Goal: Task Accomplishment & Management: Complete application form

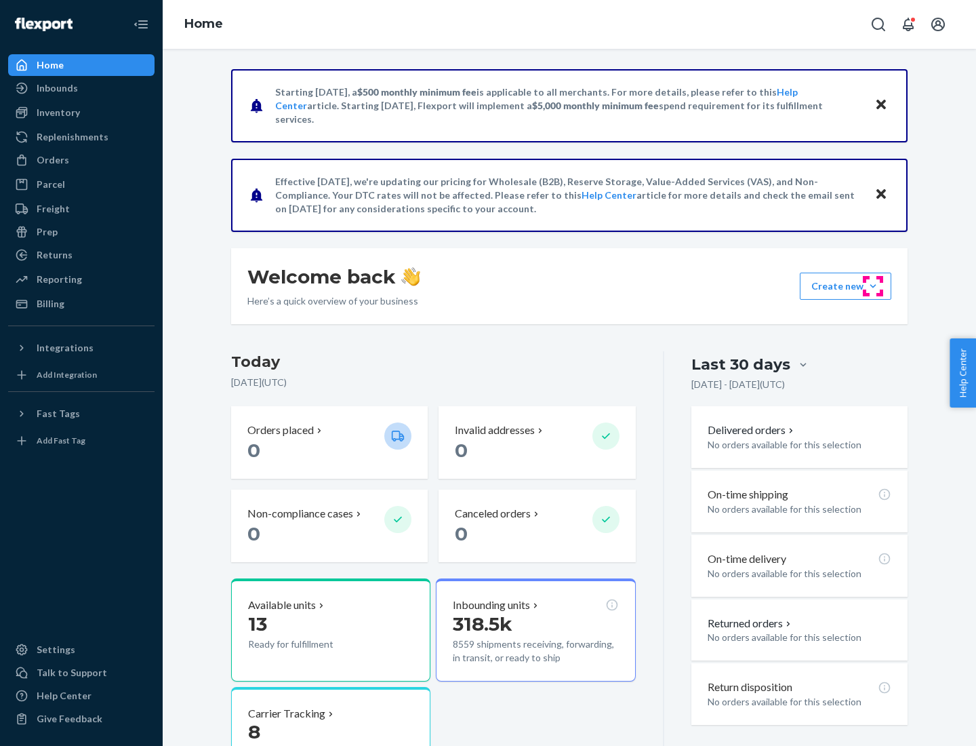
click at [873, 286] on button "Create new Create new inbound Create new order Create new product" at bounding box center [845, 285] width 91 height 27
click at [81, 88] on div "Inbounds" at bounding box center [81, 88] width 144 height 19
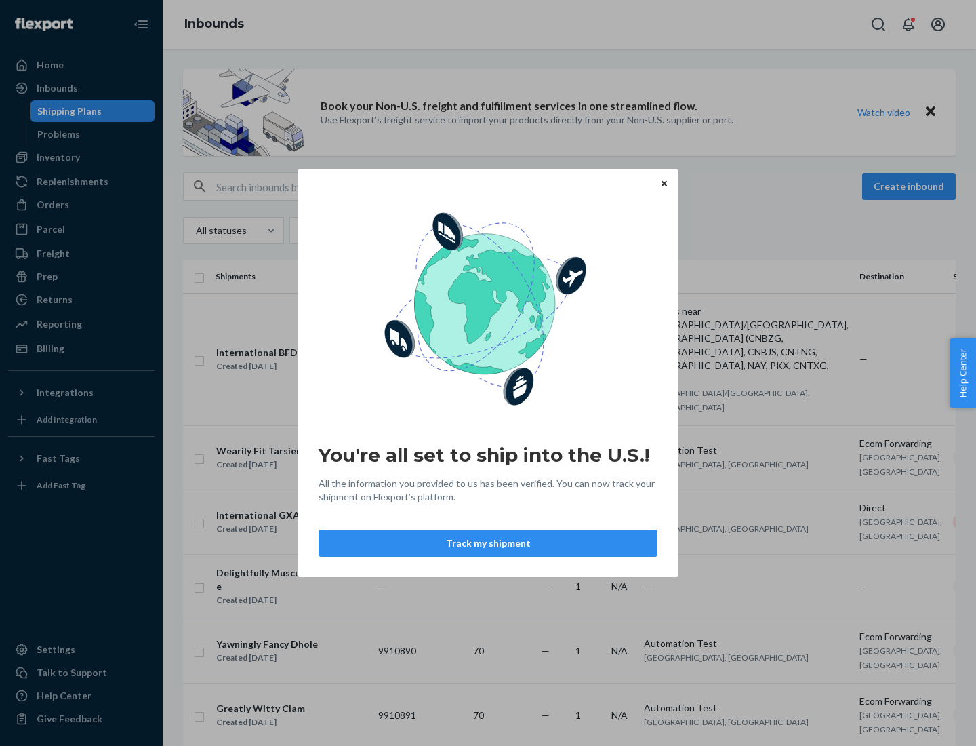
click at [81, 157] on div "You're all set to ship into the U.S.! All the information you provided to us ha…" at bounding box center [488, 373] width 976 height 746
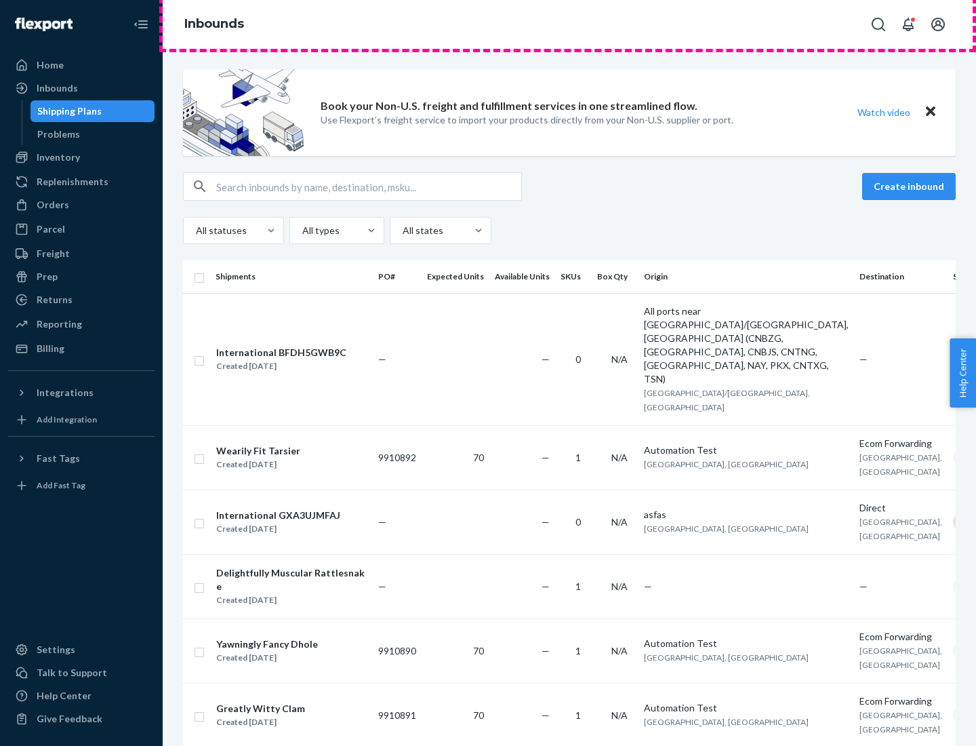
click at [569, 24] on div "Inbounds" at bounding box center [569, 24] width 813 height 49
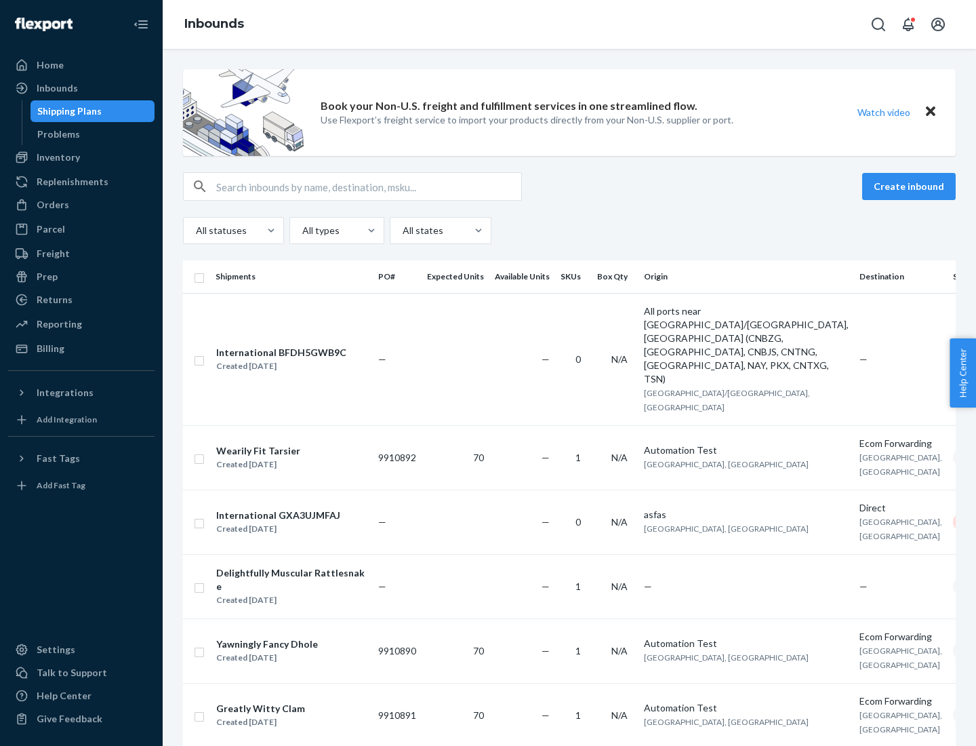
click at [569, 24] on div "Inbounds" at bounding box center [569, 24] width 813 height 49
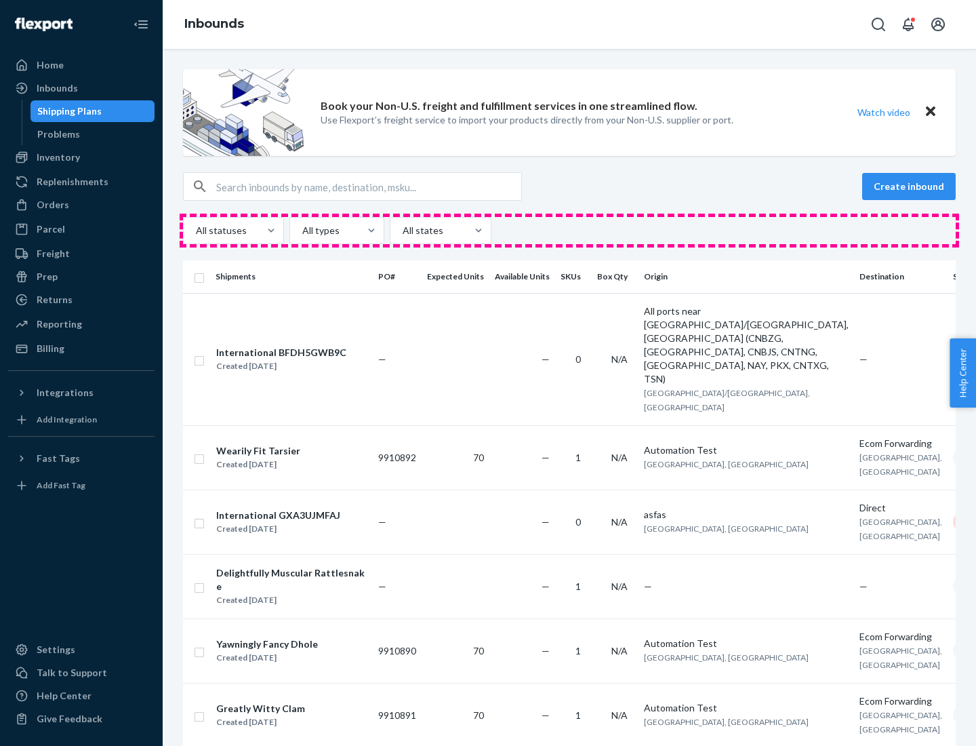
click at [569, 230] on div "All statuses All types All states" at bounding box center [569, 230] width 773 height 27
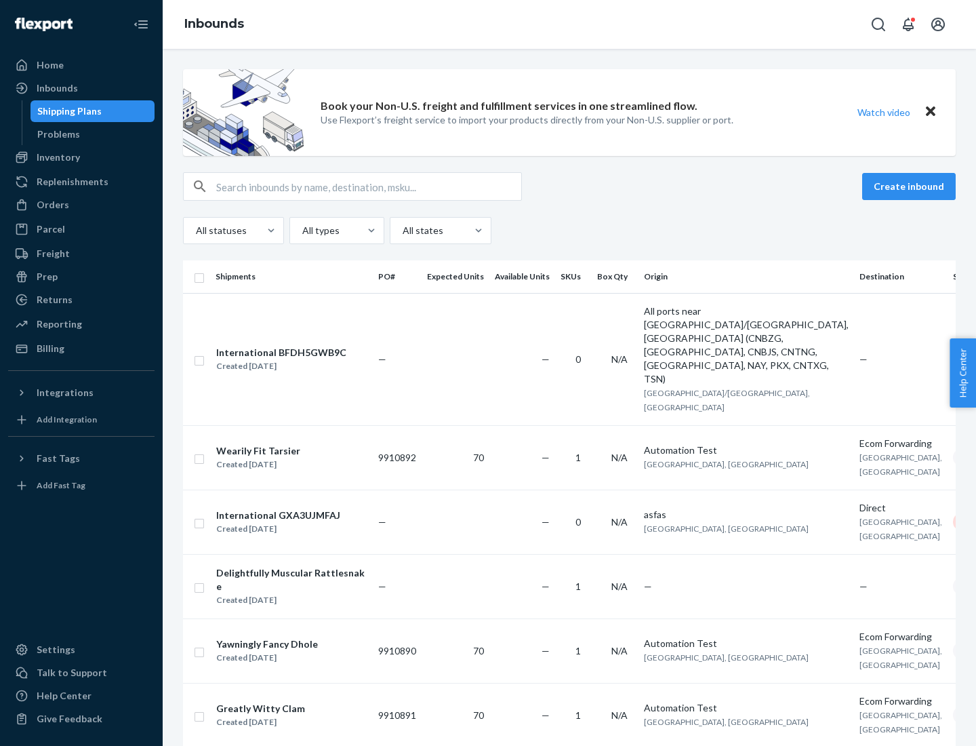
click at [67, 111] on div "Shipping Plans" at bounding box center [69, 111] width 64 height 14
click at [911, 186] on button "Create inbound" at bounding box center [909, 186] width 94 height 27
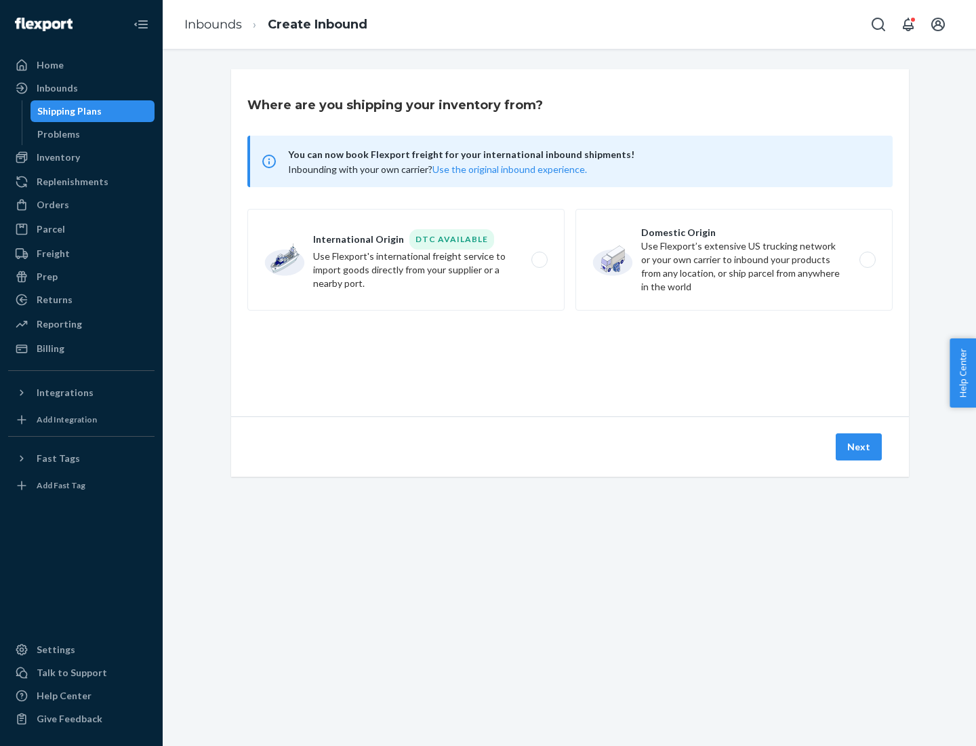
click at [406, 260] on label "International Origin DTC Available Use Flexport's international freight service…" at bounding box center [405, 260] width 317 height 102
click at [539, 260] on input "International Origin DTC Available Use Flexport's international freight service…" at bounding box center [543, 260] width 9 height 9
radio input "true"
click at [570, 354] on icon at bounding box center [570, 355] width 40 height 40
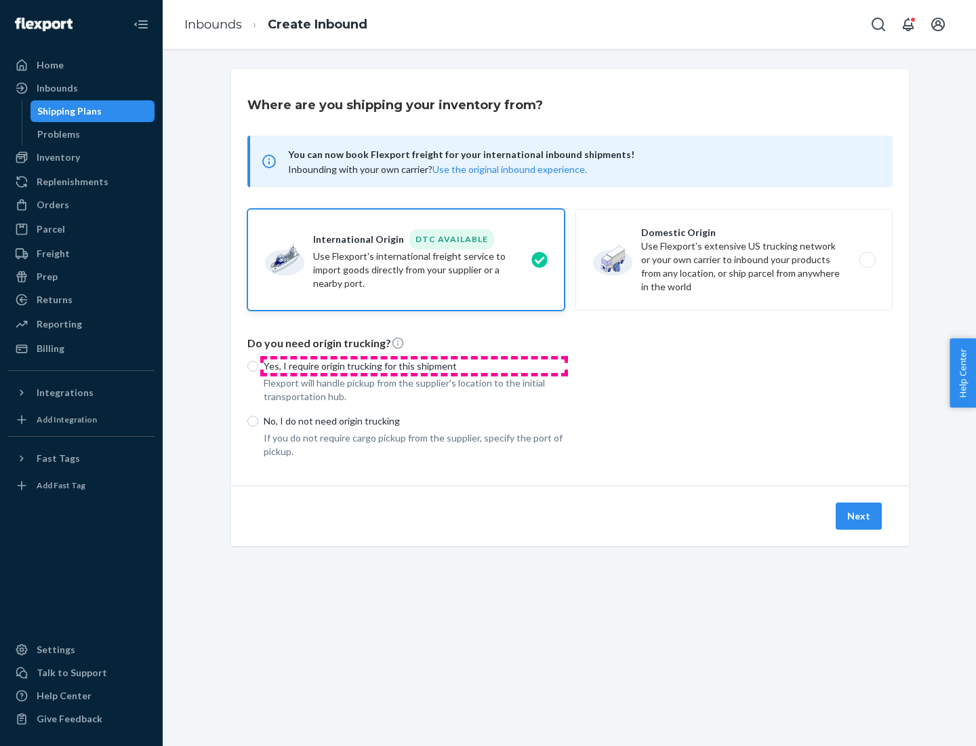
click at [414, 365] on p "Yes, I require origin trucking for this shipment" at bounding box center [414, 366] width 301 height 14
click at [258, 365] on input "Yes, I require origin trucking for this shipment" at bounding box center [252, 366] width 11 height 11
radio input "true"
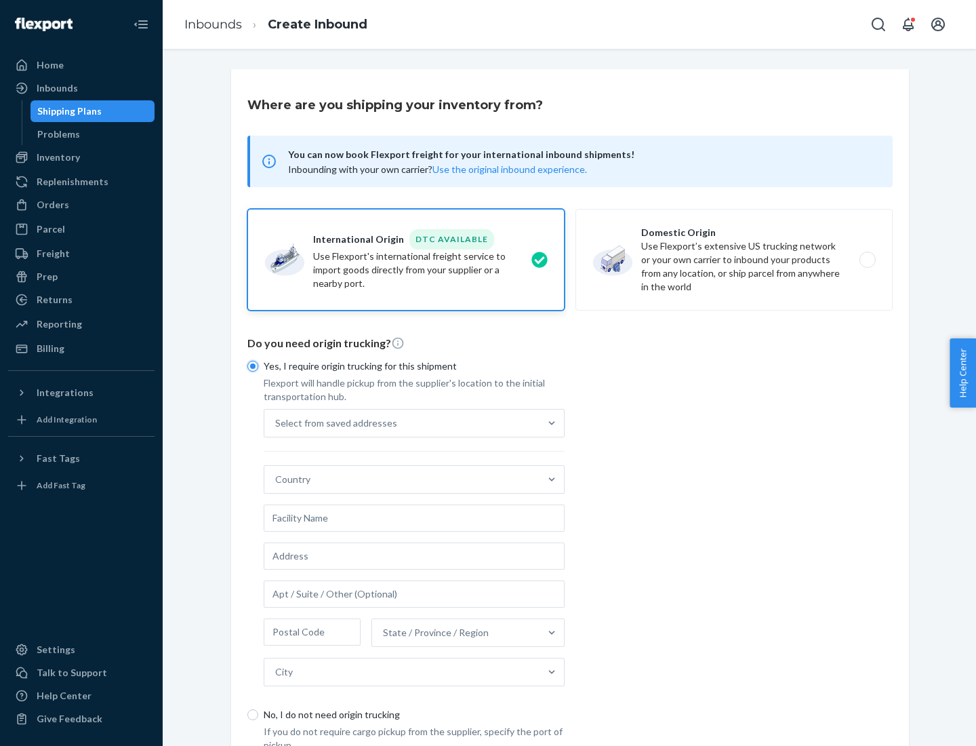
scroll to position [26, 0]
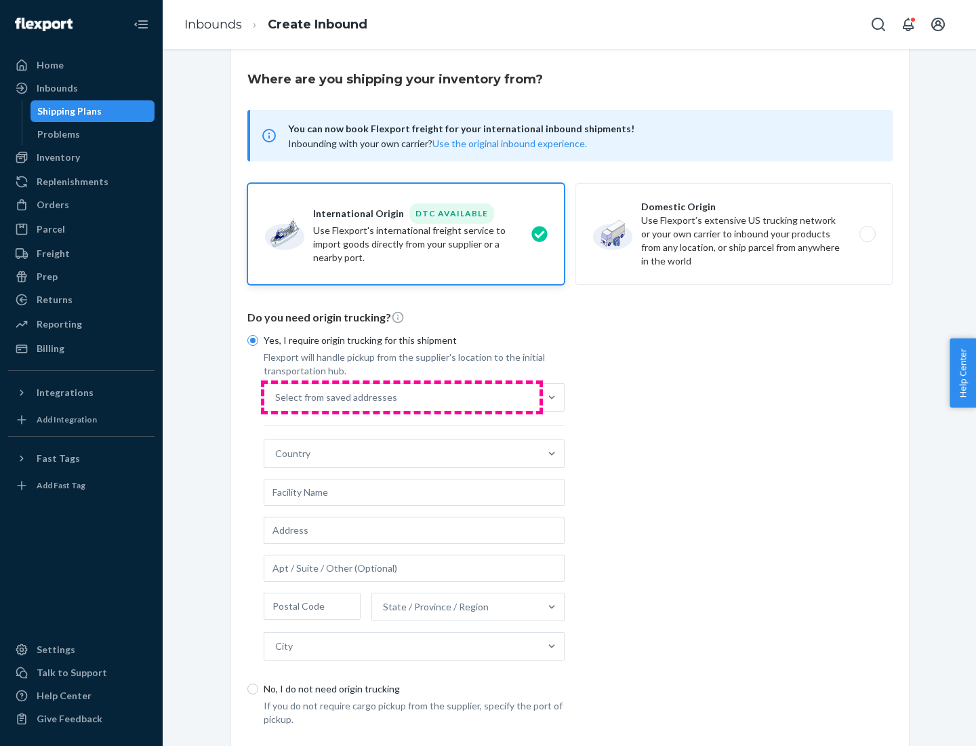
click at [402, 396] on div "Select from saved addresses" at bounding box center [401, 397] width 275 height 27
click at [277, 396] on input "Select from saved addresses" at bounding box center [275, 397] width 1 height 14
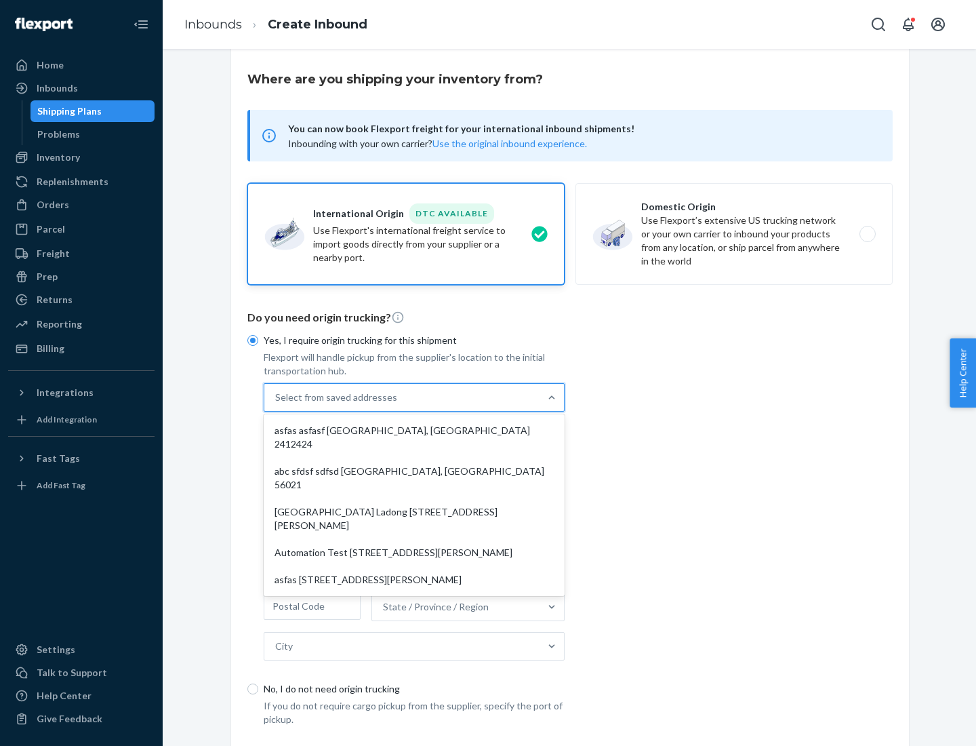
scroll to position [59, 0]
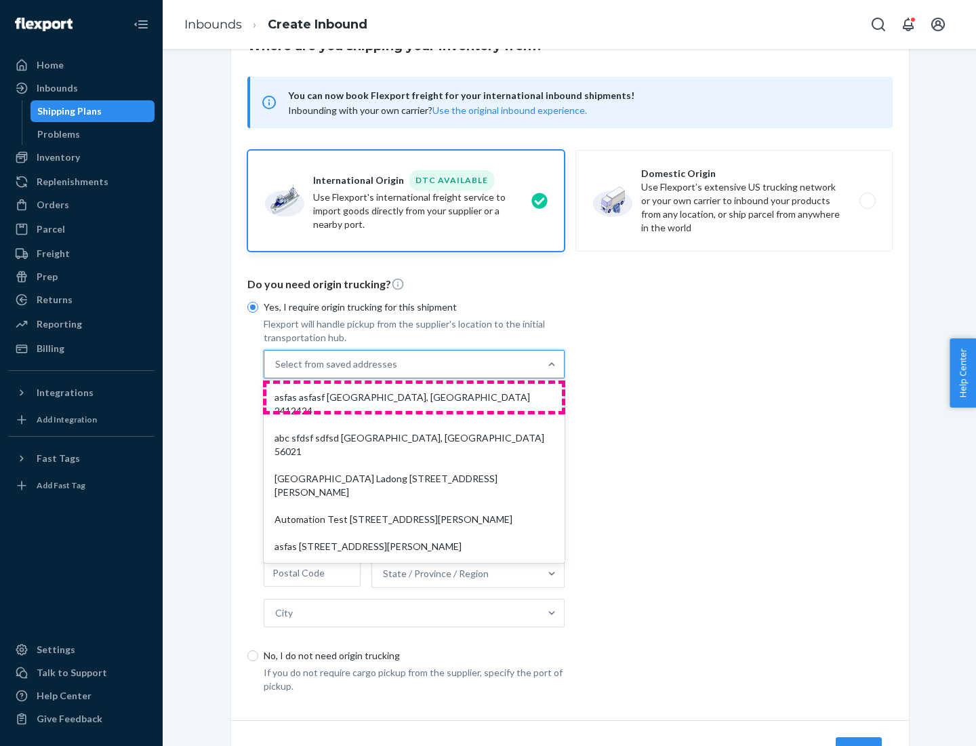
click at [414, 396] on div "asfas asfasf [GEOGRAPHIC_DATA], [GEOGRAPHIC_DATA] 2412424" at bounding box center [414, 404] width 296 height 41
click at [277, 371] on input "option asfas asfasf [GEOGRAPHIC_DATA], [GEOGRAPHIC_DATA] 2412424 focused, 1 of …" at bounding box center [275, 364] width 1 height 14
type input "asfas"
type input "asfasf"
type input "2412424"
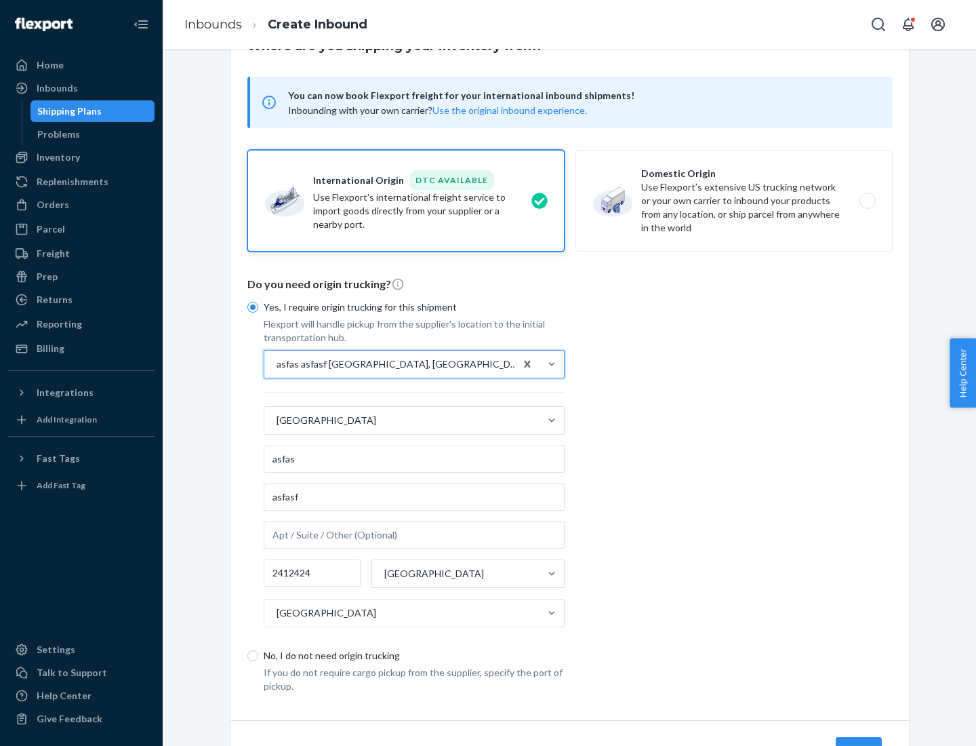
scroll to position [126, 0]
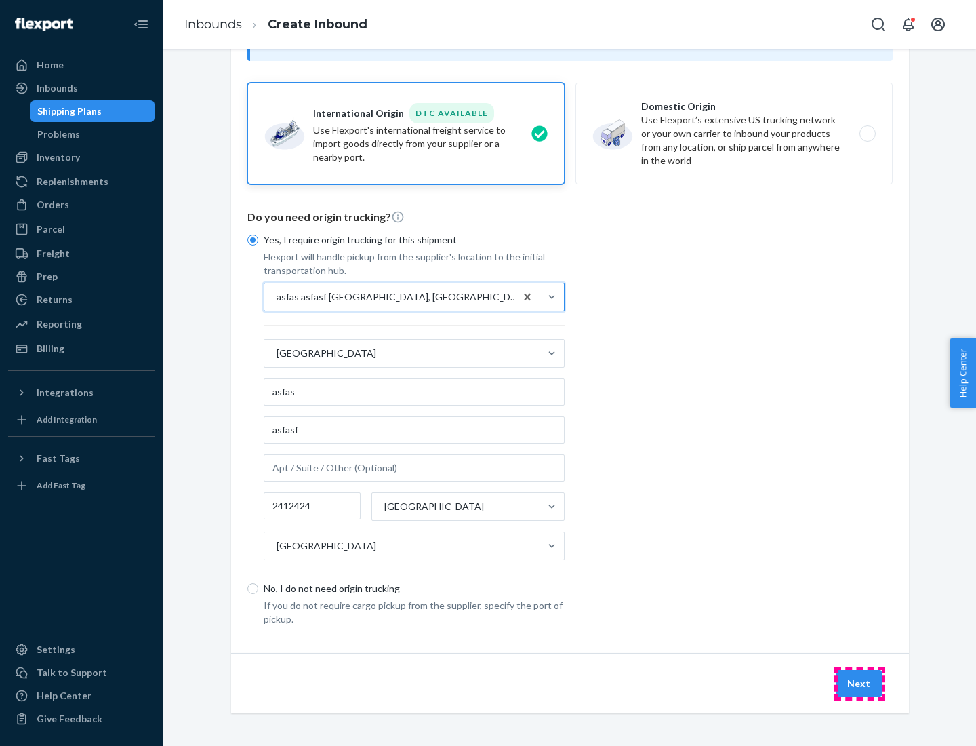
click at [859, 682] on button "Next" at bounding box center [859, 683] width 46 height 27
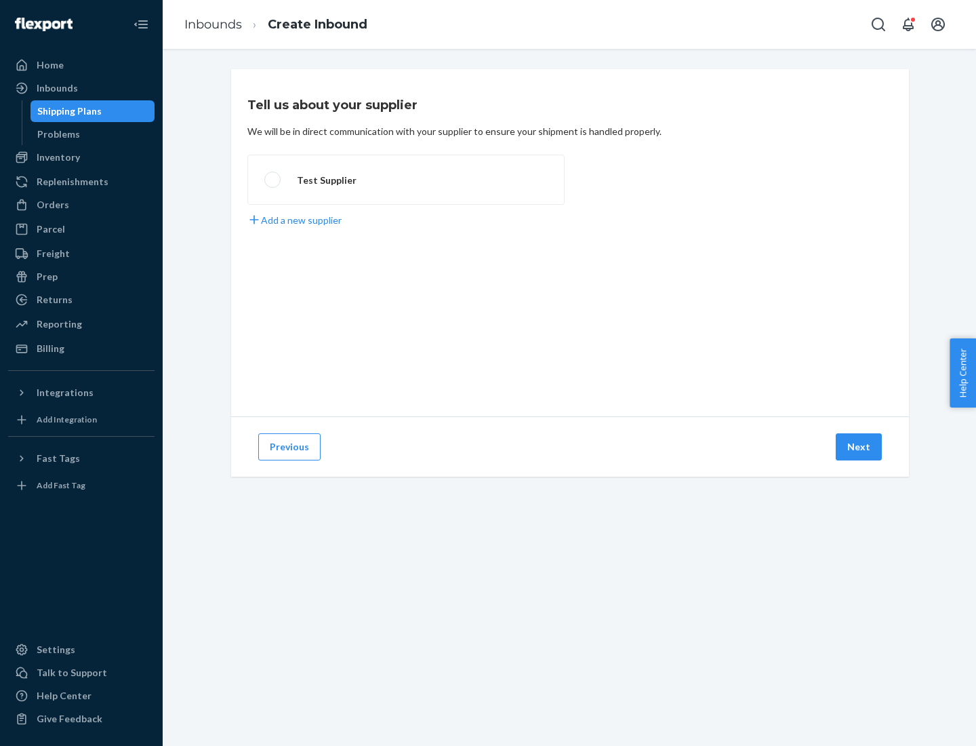
click at [406, 180] on label "Test Supplier" at bounding box center [405, 180] width 317 height 50
click at [273, 180] on input "Test Supplier" at bounding box center [268, 180] width 9 height 9
radio input "true"
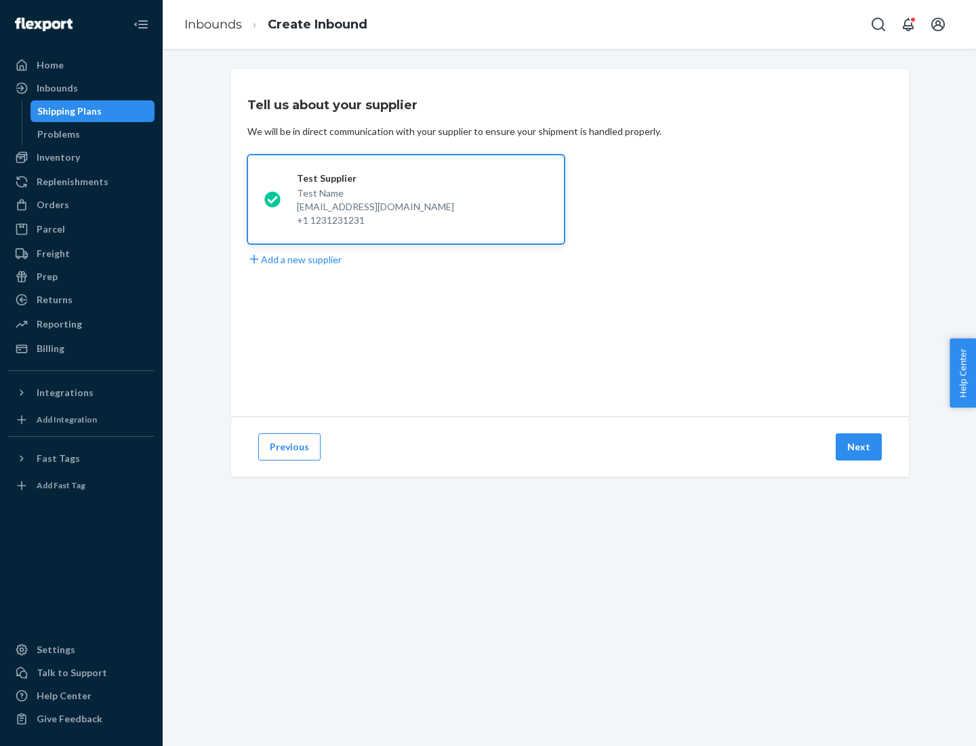
click at [859, 447] on button "Next" at bounding box center [859, 446] width 46 height 27
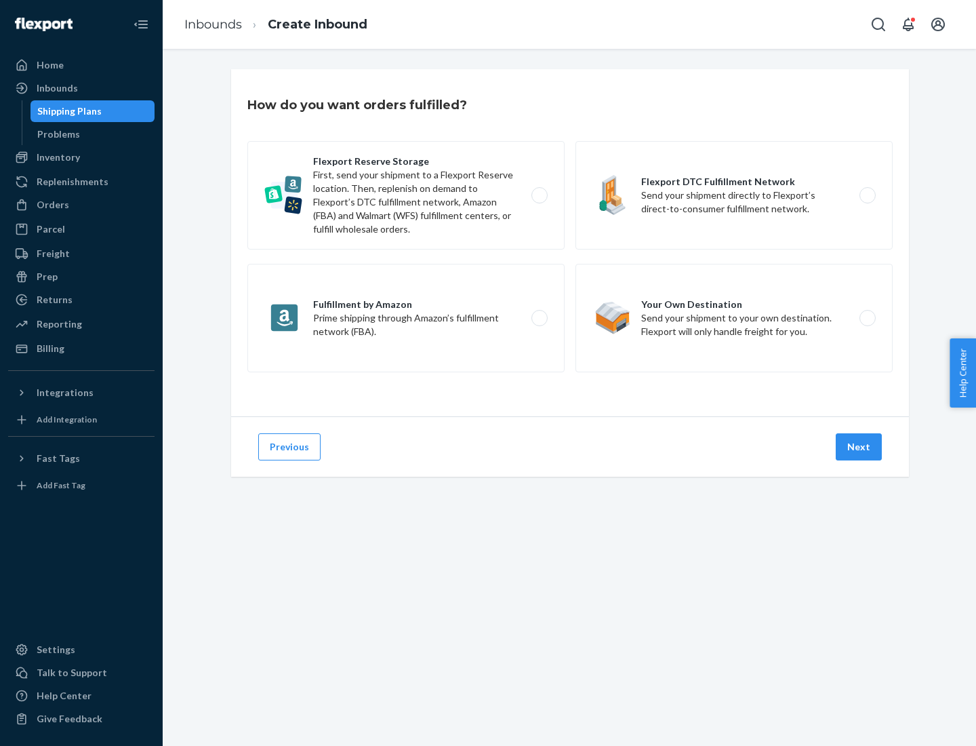
click at [406, 318] on label "Fulfillment by Amazon Prime shipping through Amazon’s fulfillment network (FBA)." at bounding box center [405, 318] width 317 height 108
click at [539, 318] on input "Fulfillment by Amazon Prime shipping through Amazon’s fulfillment network (FBA)." at bounding box center [543, 318] width 9 height 9
radio input "true"
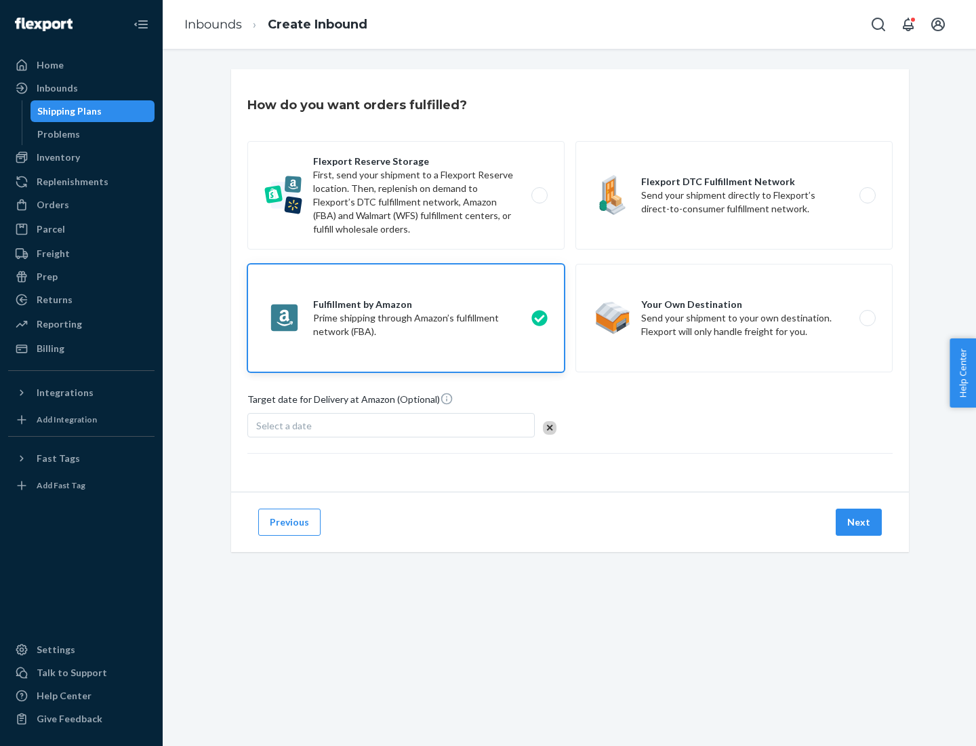
click at [859, 522] on button "Next" at bounding box center [859, 521] width 46 height 27
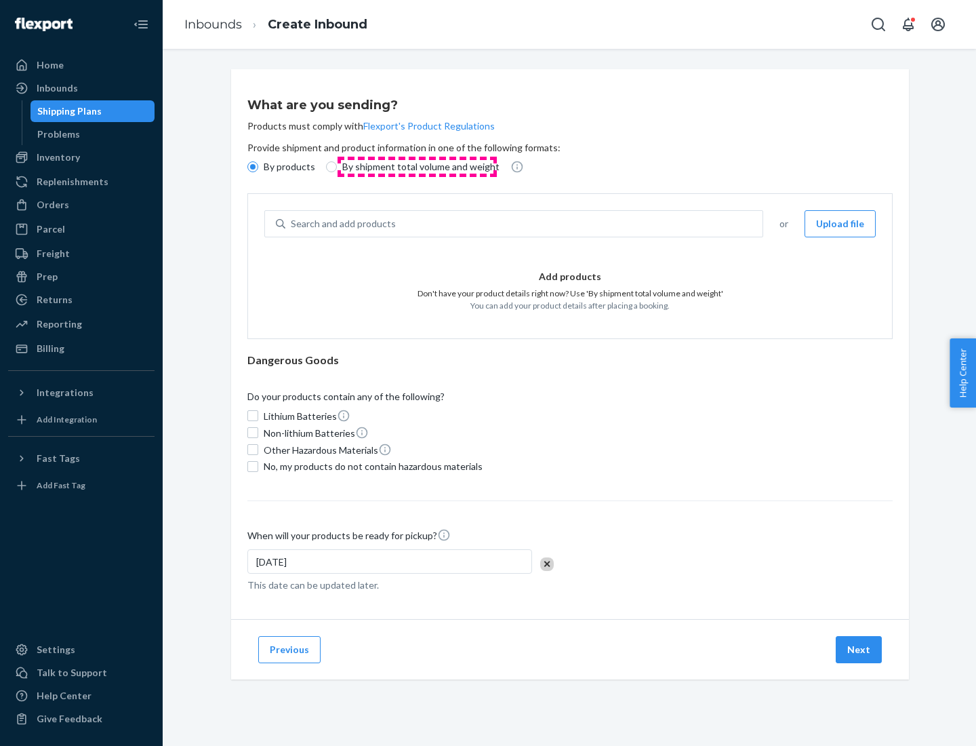
click at [417, 167] on p "By shipment total volume and weight" at bounding box center [420, 167] width 157 height 14
click at [337, 167] on input "By shipment total volume and weight" at bounding box center [331, 166] width 11 height 11
radio input "true"
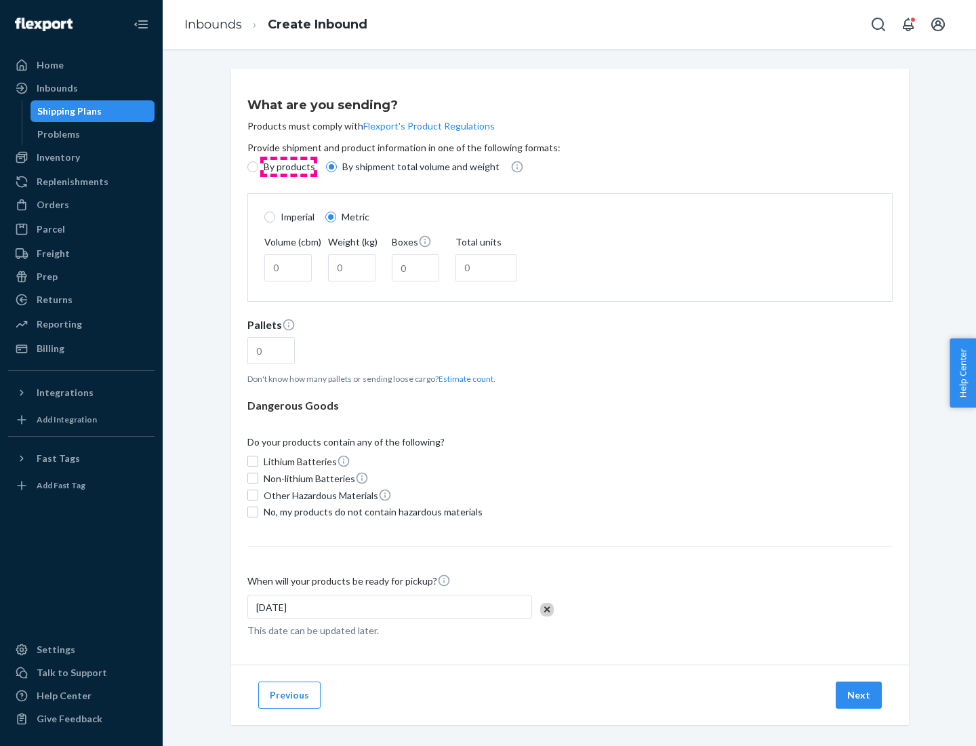
click at [288, 167] on p "By products" at bounding box center [290, 167] width 52 height 14
click at [258, 167] on input "By products" at bounding box center [252, 166] width 11 height 11
radio input "true"
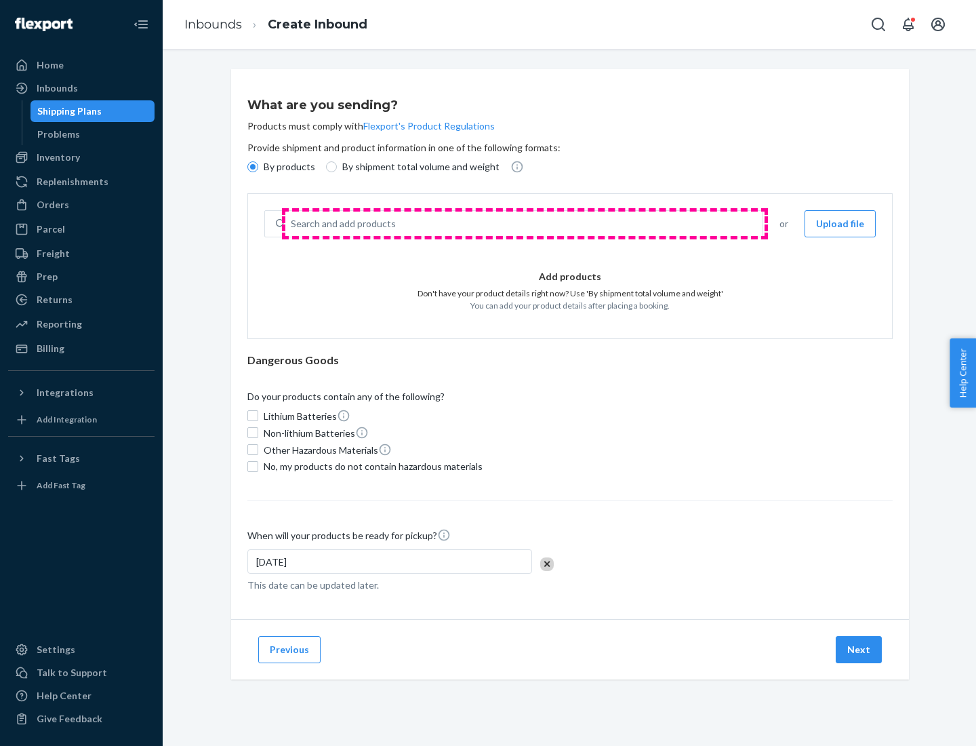
click at [525, 224] on div "Search and add products" at bounding box center [523, 223] width 477 height 24
click at [292, 224] on input "Search and add products" at bounding box center [291, 224] width 1 height 14
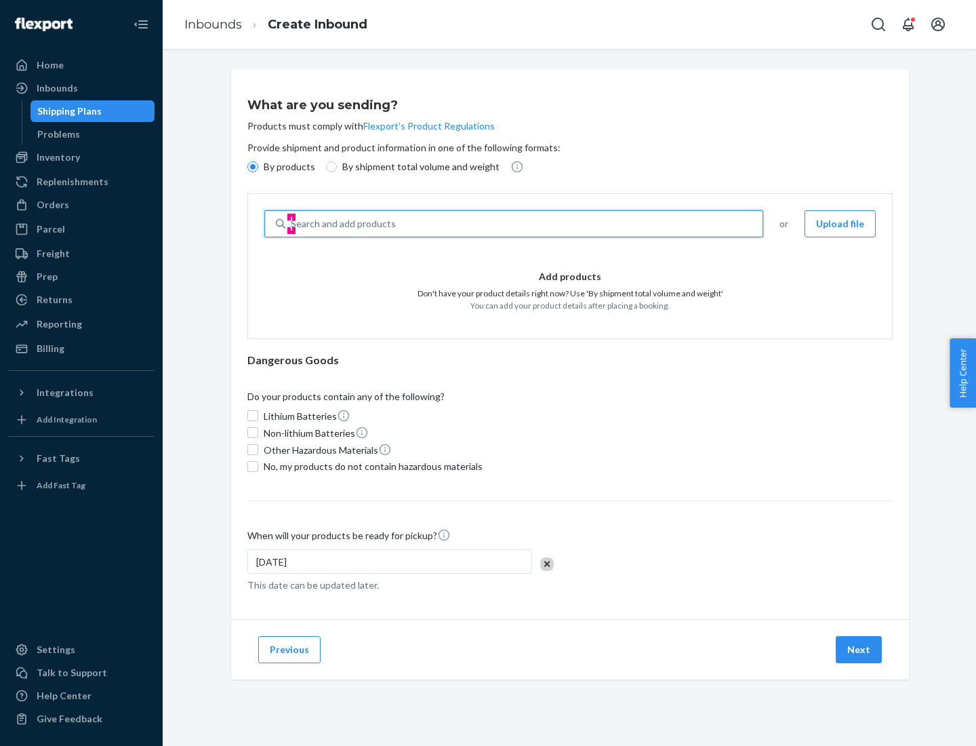
type input "test"
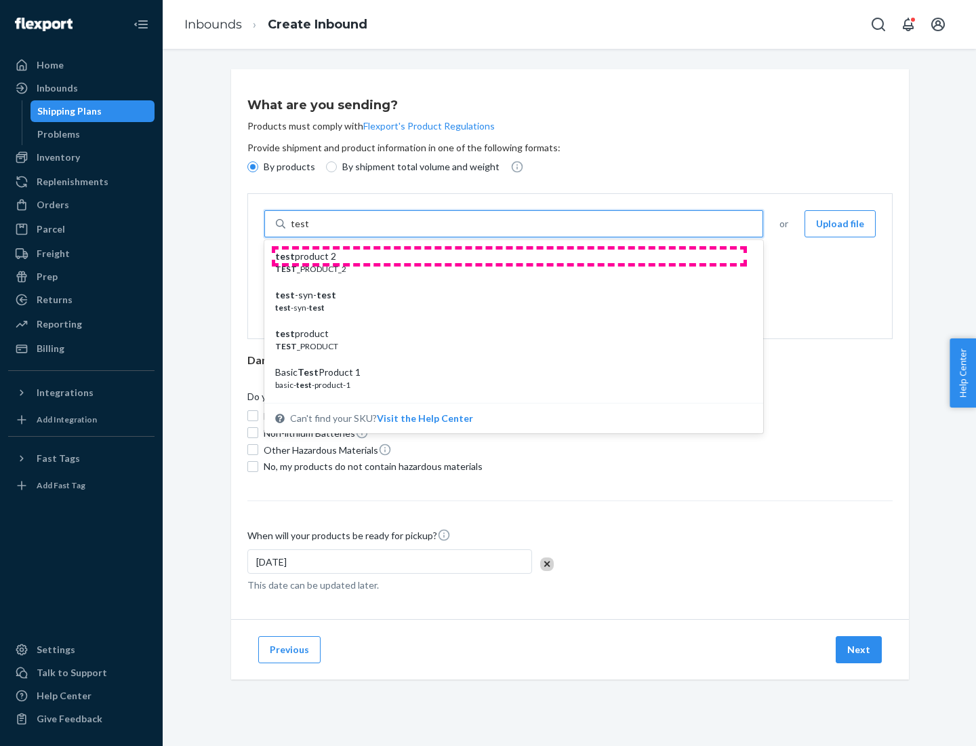
click at [509, 256] on div "test product 2" at bounding box center [508, 256] width 466 height 14
click at [308, 230] on input "test" at bounding box center [300, 224] width 18 height 14
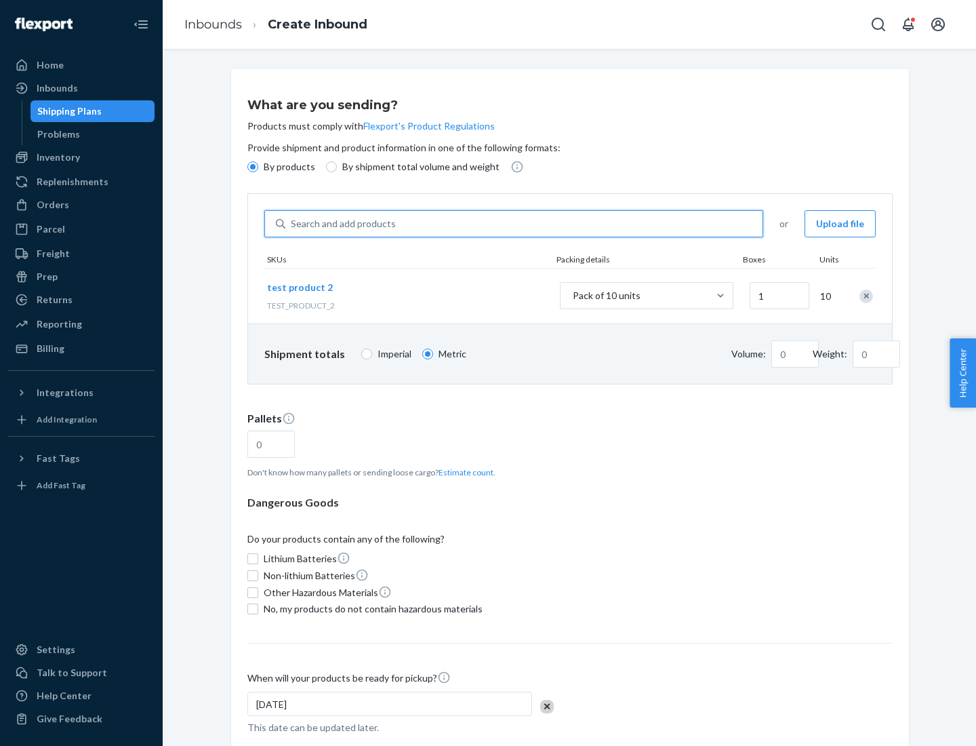
type input "1"
type input "0.02"
type input "22.23"
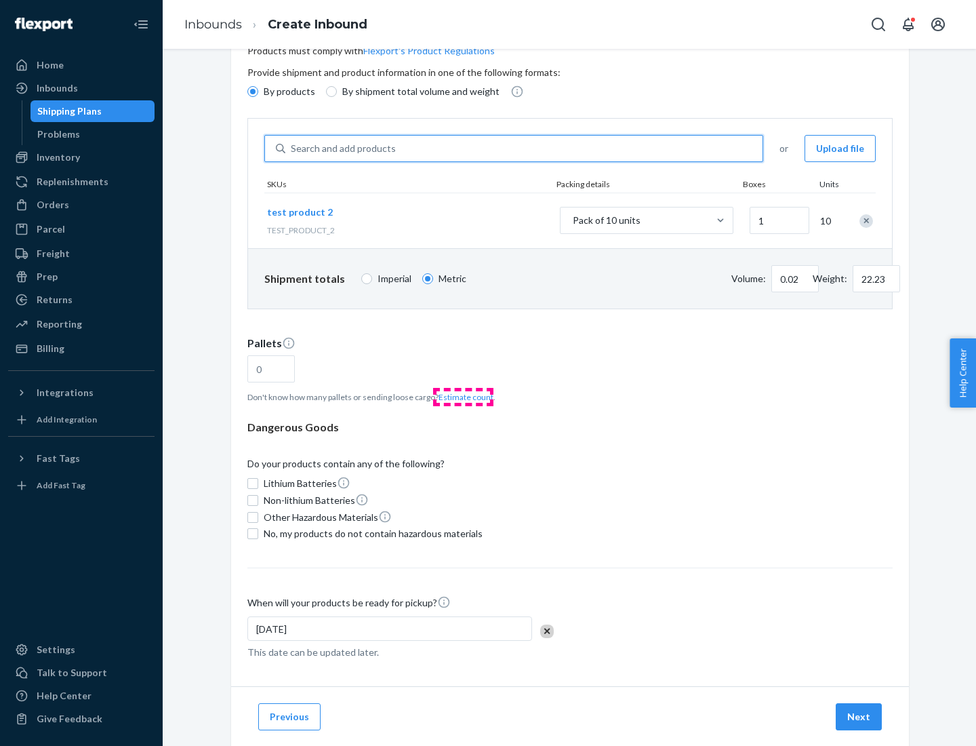
click at [463, 396] on button "Estimate count" at bounding box center [466, 397] width 55 height 12
type input "1"
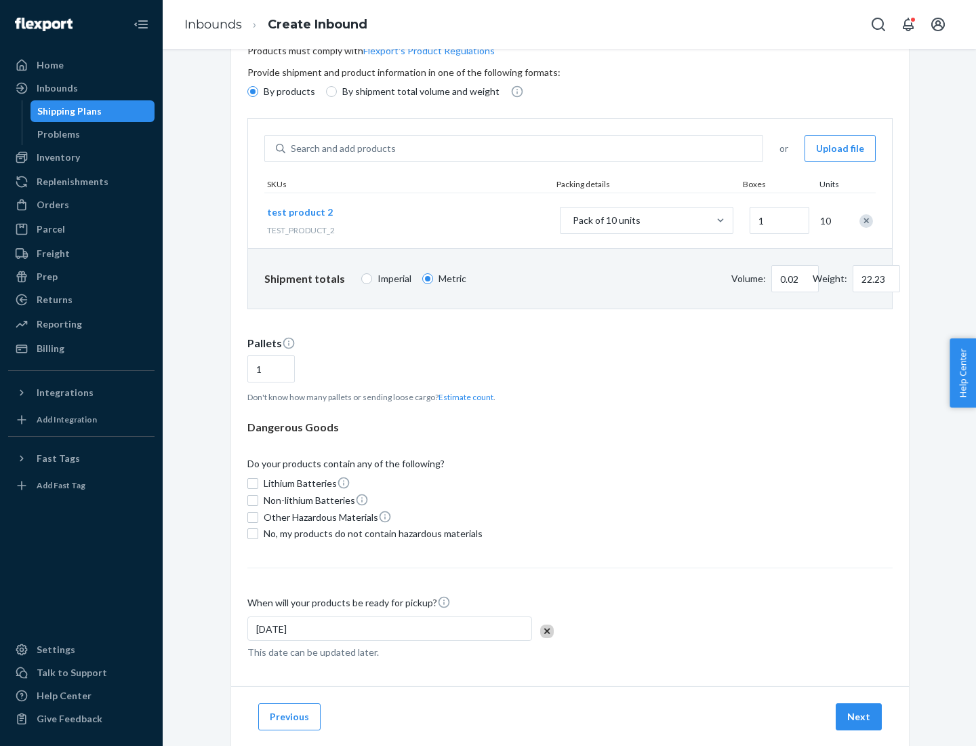
scroll to position [108, 0]
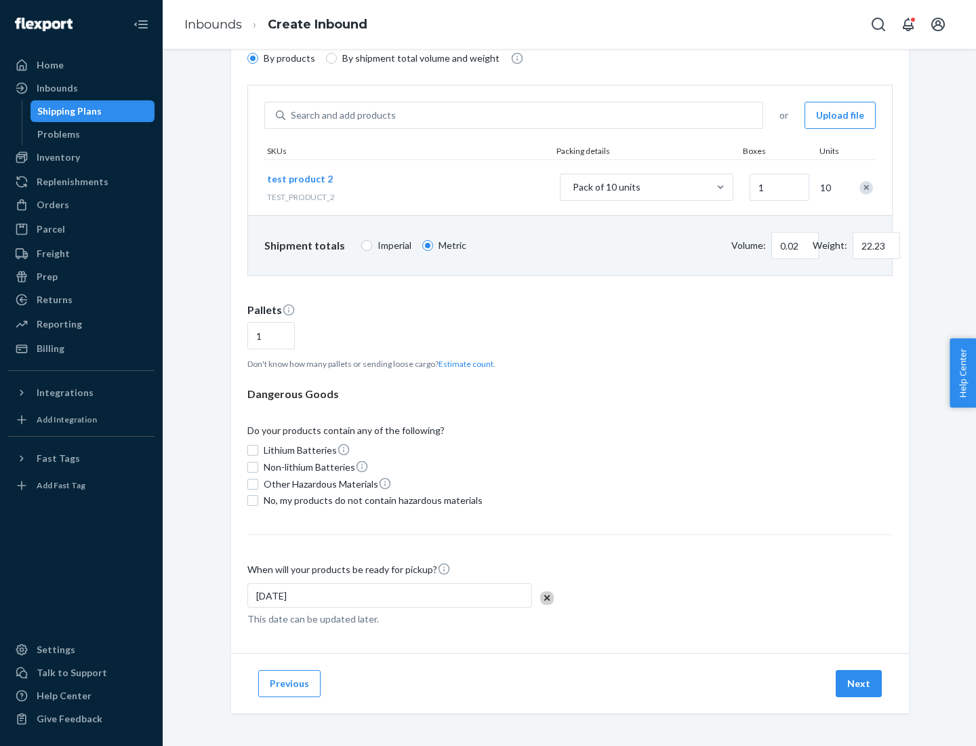
click at [371, 500] on span "No, my products do not contain hazardous materials" at bounding box center [373, 500] width 219 height 14
click at [258, 500] on input "No, my products do not contain hazardous materials" at bounding box center [252, 500] width 11 height 11
checkbox input "true"
click at [859, 683] on button "Next" at bounding box center [859, 683] width 46 height 27
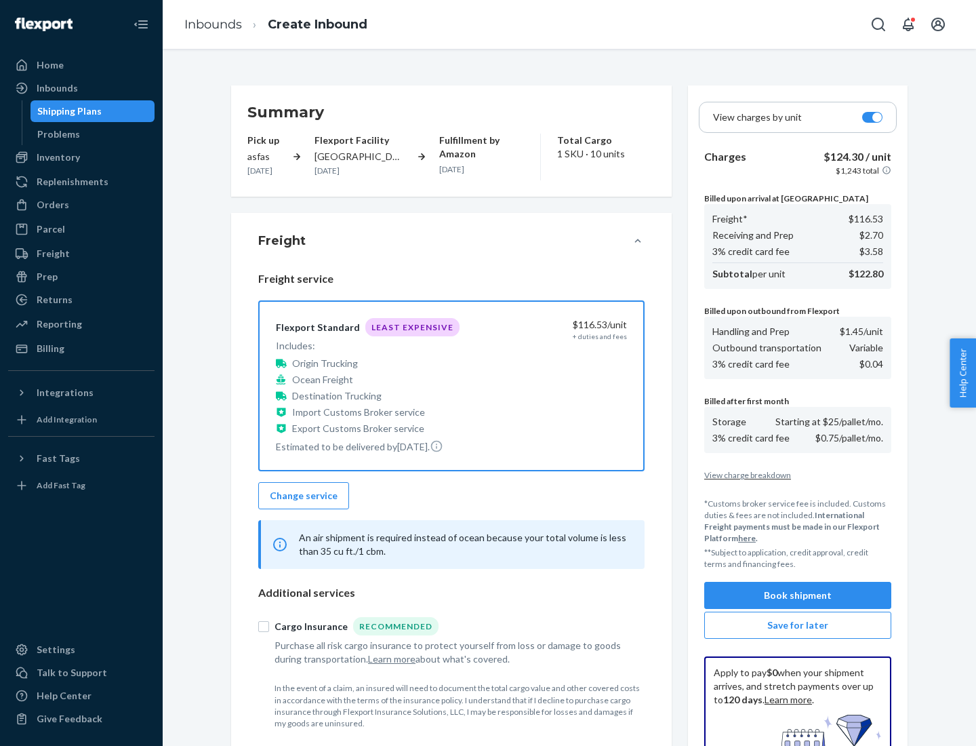
scroll to position [198, 0]
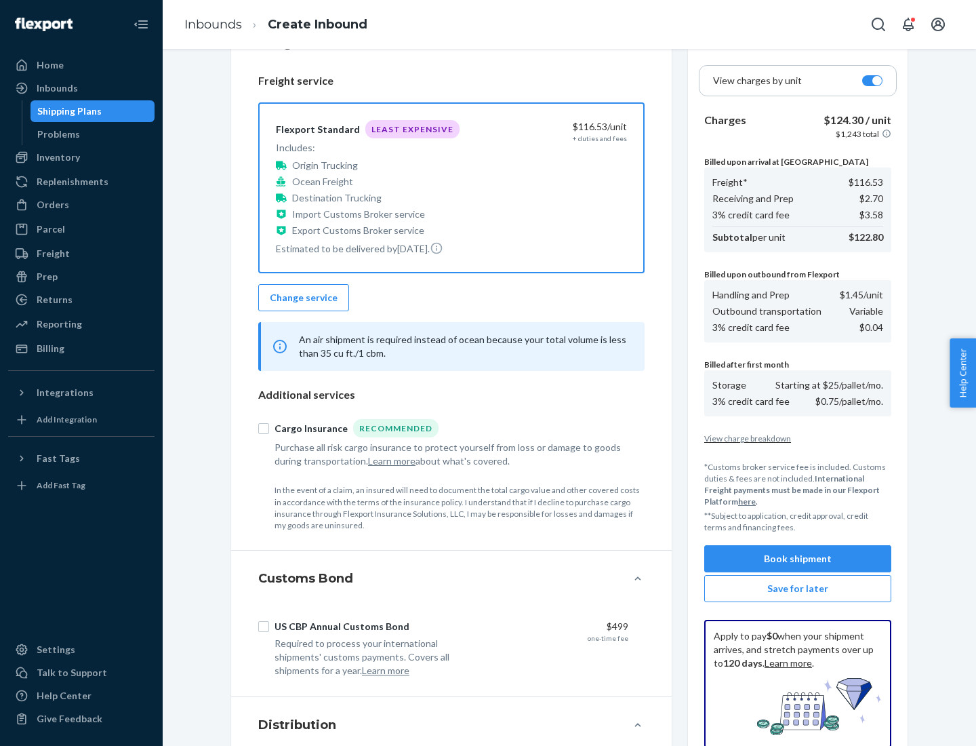
click at [798, 558] on button "Book shipment" at bounding box center [797, 558] width 187 height 27
